Goal: Task Accomplishment & Management: Manage account settings

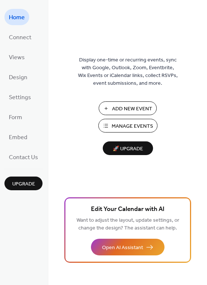
click at [130, 110] on span "Add New Event" at bounding box center [132, 109] width 40 height 8
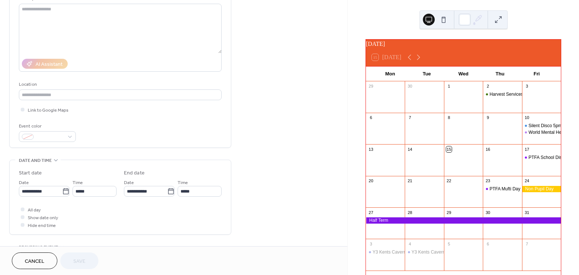
scroll to position [101, 0]
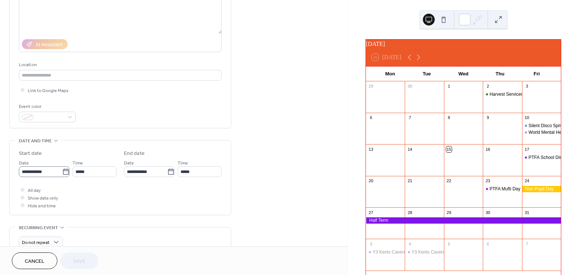
click at [65, 171] on icon at bounding box center [65, 171] width 7 height 7
click at [62, 171] on input "**********" at bounding box center [40, 171] width 43 height 11
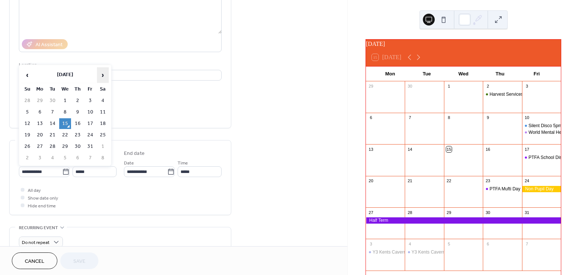
click at [102, 74] on span "›" at bounding box center [102, 75] width 11 height 15
click at [89, 144] on td "28" at bounding box center [90, 146] width 12 height 11
type input "**********"
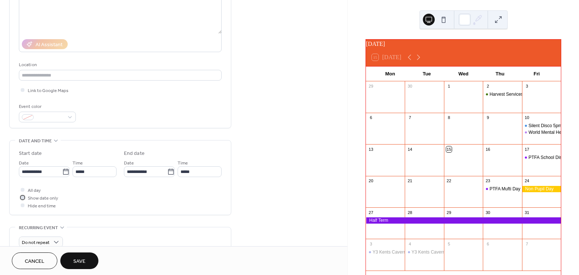
click at [22, 198] on div at bounding box center [23, 198] width 4 height 4
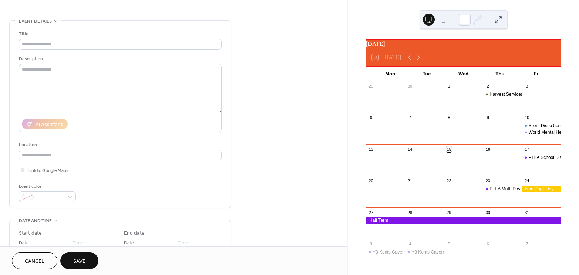
scroll to position [0, 0]
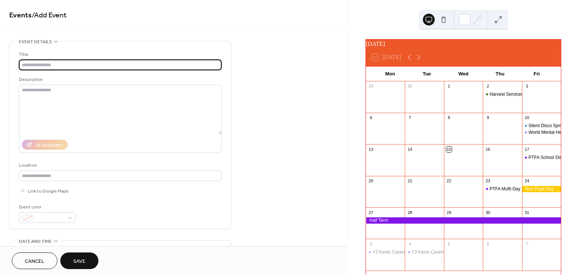
drag, startPoint x: 119, startPoint y: 67, endPoint x: 101, endPoint y: 44, distance: 29.2
click at [118, 67] on input "text" at bounding box center [120, 65] width 203 height 11
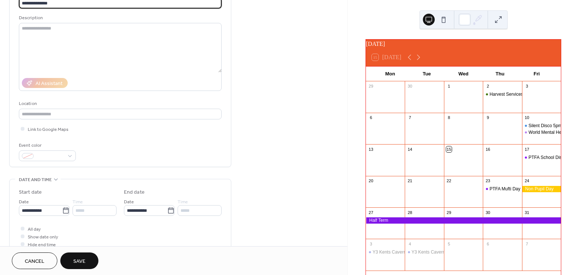
scroll to position [67, 0]
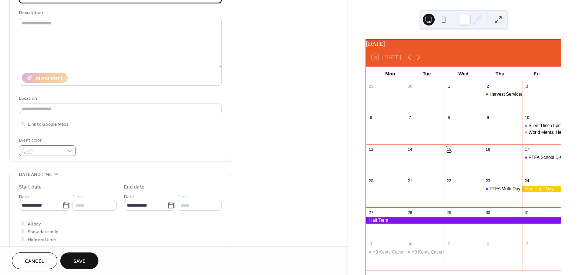
type input "**********"
click at [70, 150] on div at bounding box center [47, 150] width 57 height 11
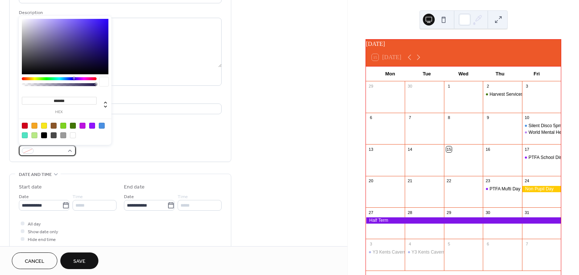
click at [69, 150] on div at bounding box center [47, 150] width 57 height 11
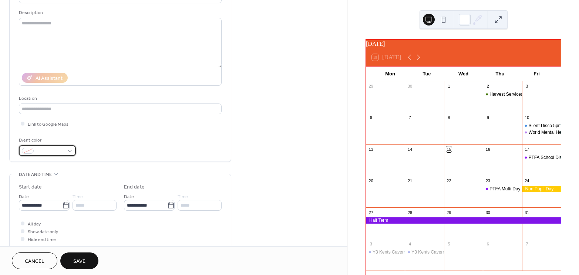
click at [69, 150] on div at bounding box center [47, 150] width 57 height 11
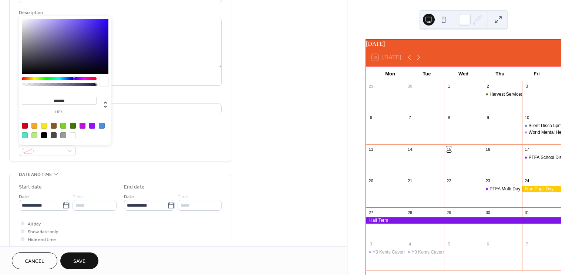
click at [25, 126] on div at bounding box center [25, 126] width 6 height 6
type input "*******"
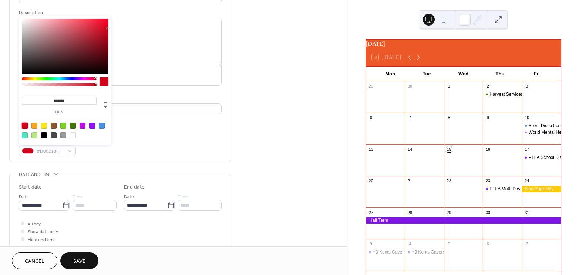
click at [81, 258] on span "Save" at bounding box center [79, 262] width 12 height 8
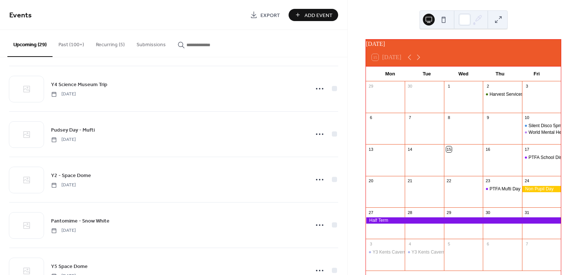
scroll to position [370, 0]
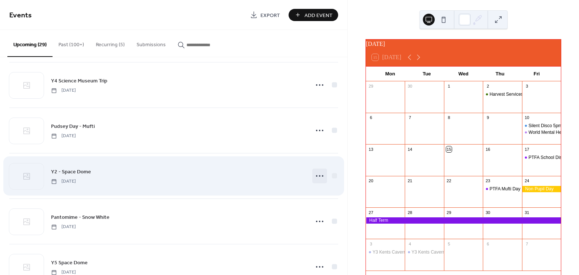
click at [319, 173] on icon at bounding box center [320, 176] width 12 height 12
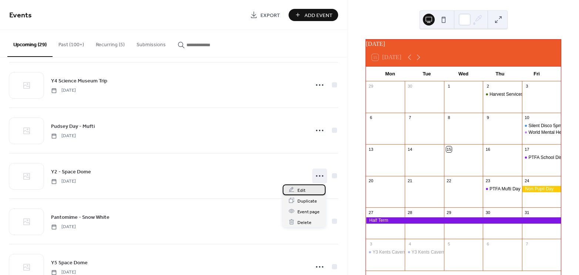
click at [304, 190] on span "Edit" at bounding box center [301, 190] width 8 height 8
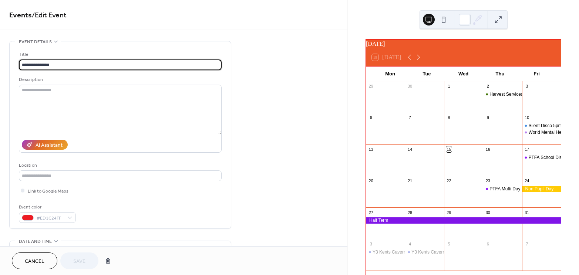
drag, startPoint x: 36, startPoint y: 257, endPoint x: 157, endPoint y: 169, distance: 149.7
click at [36, 258] on span "Cancel" at bounding box center [35, 262] width 20 height 8
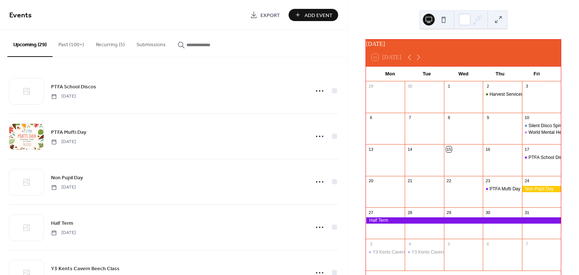
click at [35, 44] on button "Upcoming (29)" at bounding box center [29, 43] width 45 height 27
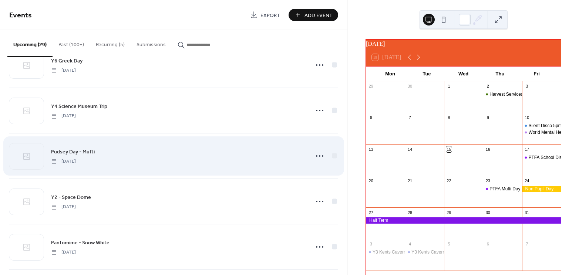
scroll to position [370, 0]
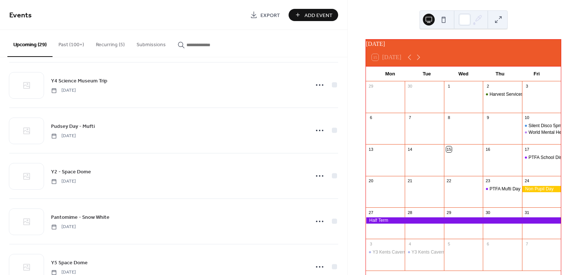
click at [307, 18] on span "Add Event" at bounding box center [318, 15] width 28 height 8
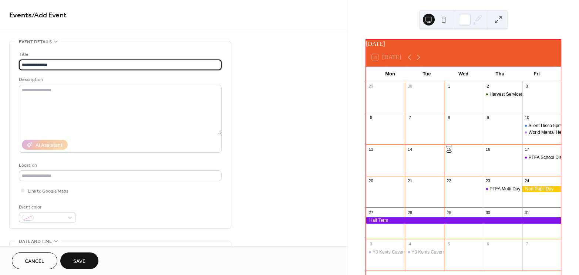
type input "**********"
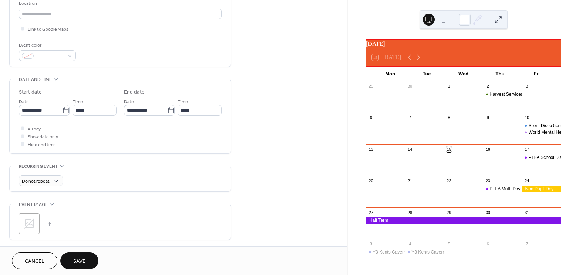
scroll to position [168, 0]
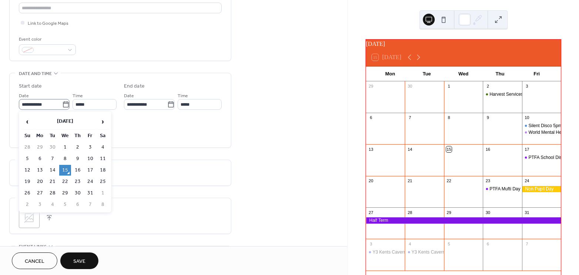
click at [62, 104] on icon at bounding box center [65, 104] width 7 height 7
click at [62, 104] on input "**********" at bounding box center [40, 104] width 43 height 11
click at [102, 124] on span "›" at bounding box center [102, 121] width 11 height 15
click at [88, 193] on td "28" at bounding box center [90, 193] width 12 height 11
type input "**********"
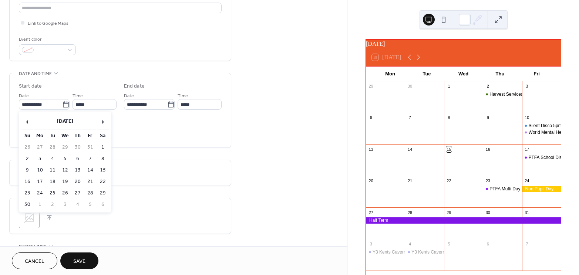
type input "**********"
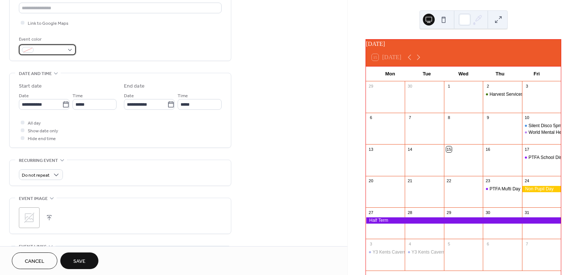
click at [47, 49] on span at bounding box center [50, 51] width 27 height 8
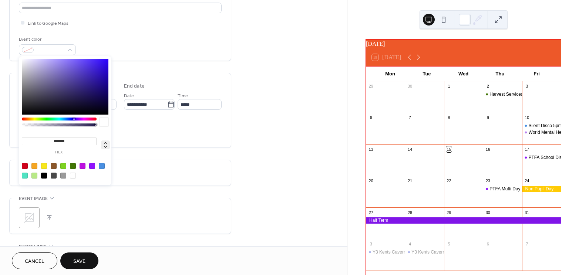
drag, startPoint x: 54, startPoint y: 142, endPoint x: 105, endPoint y: 142, distance: 51.0
click at [105, 142] on div "******* hex" at bounding box center [65, 142] width 87 height 24
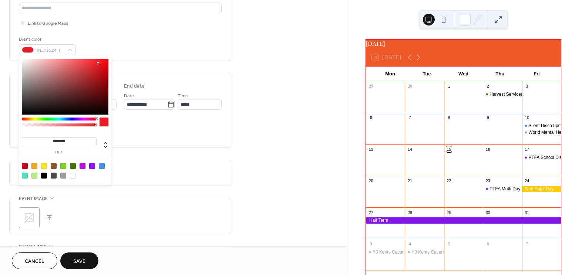
type input "*********"
click at [133, 175] on div "Do not repeat" at bounding box center [120, 174] width 203 height 11
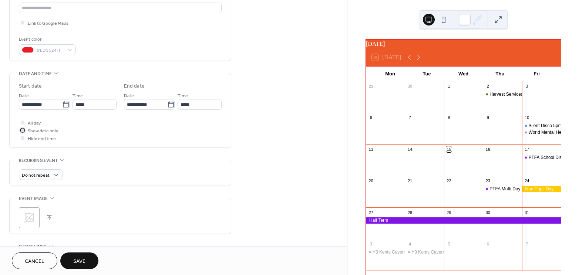
click at [23, 130] on div at bounding box center [23, 130] width 4 height 4
click at [85, 260] on span "Save" at bounding box center [79, 262] width 12 height 8
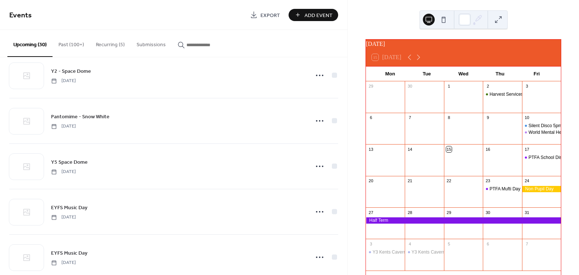
scroll to position [504, 0]
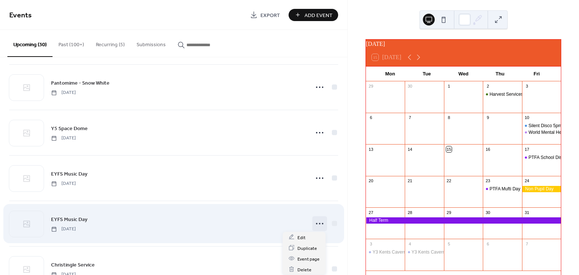
click at [321, 223] on icon at bounding box center [320, 224] width 12 height 12
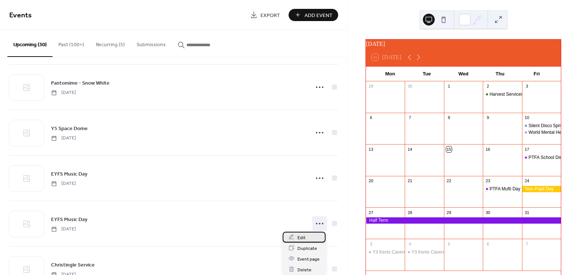
click at [311, 237] on div "Edit" at bounding box center [304, 237] width 43 height 11
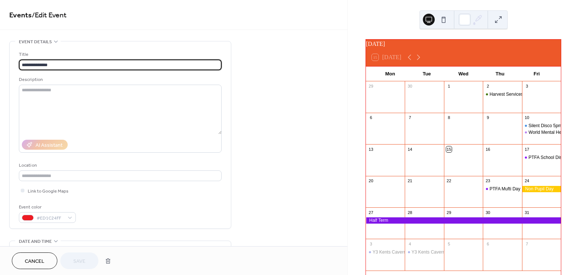
click at [43, 258] on span "Cancel" at bounding box center [35, 262] width 20 height 8
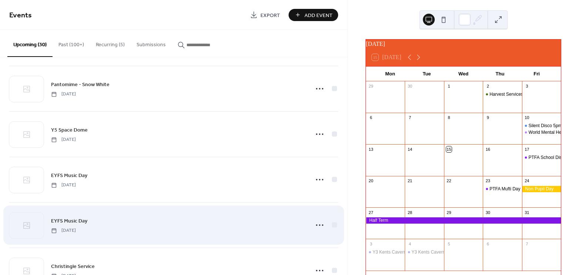
scroll to position [504, 0]
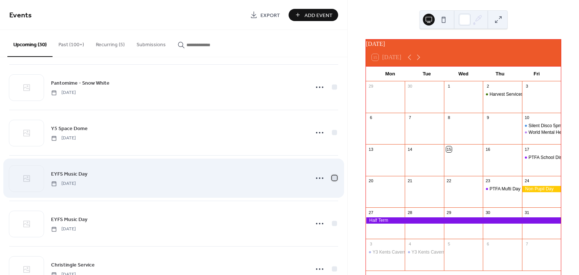
click at [333, 177] on div at bounding box center [334, 177] width 5 height 5
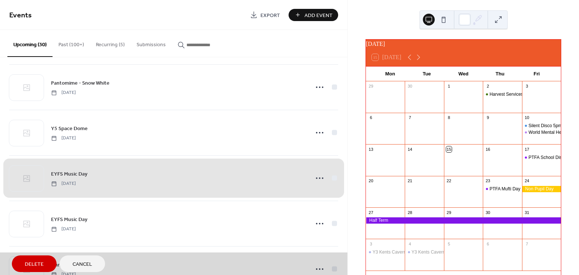
click at [33, 263] on span "Delete" at bounding box center [34, 265] width 19 height 8
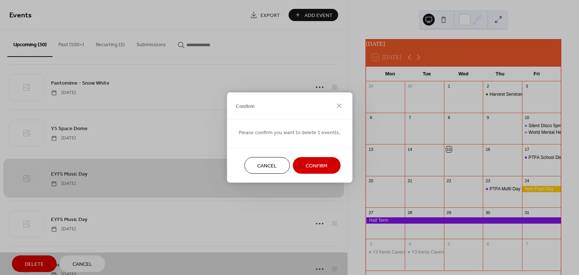
click at [331, 164] on button "Confirm" at bounding box center [317, 165] width 48 height 17
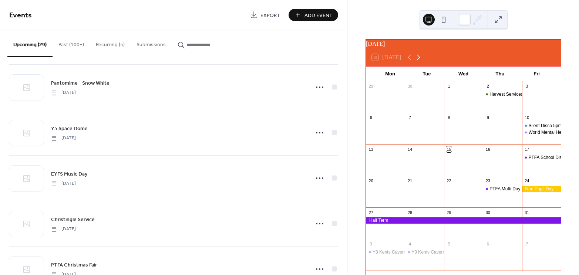
click at [420, 62] on icon at bounding box center [418, 57] width 9 height 9
